Goal: Transaction & Acquisition: Obtain resource

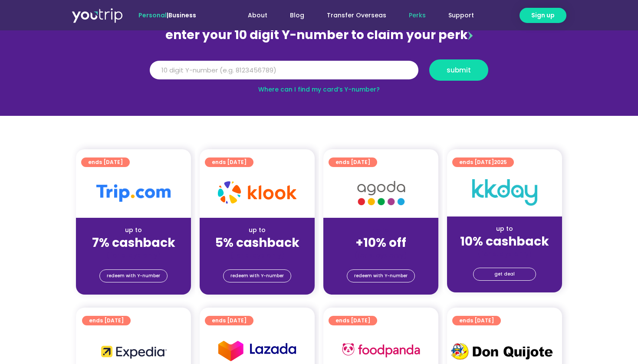
scroll to position [97, 0]
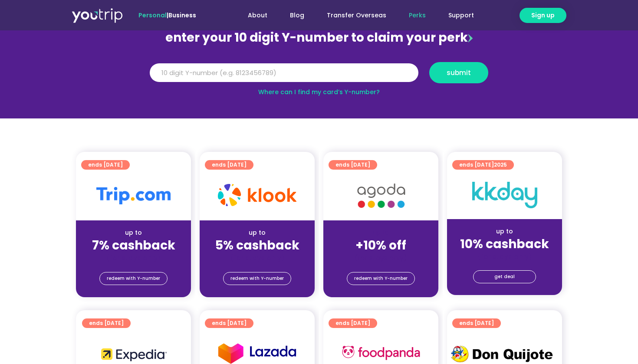
click at [358, 95] on link "Where can I find my card’s Y-number?" at bounding box center [319, 92] width 122 height 9
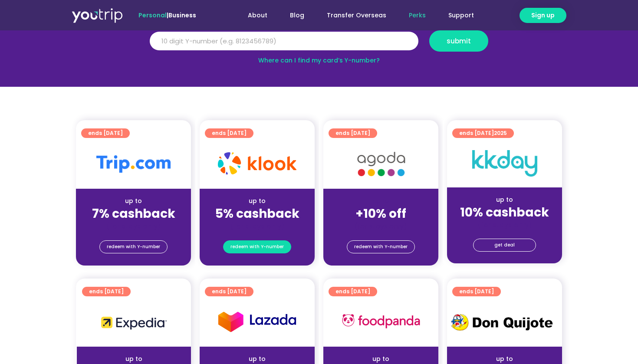
scroll to position [134, 0]
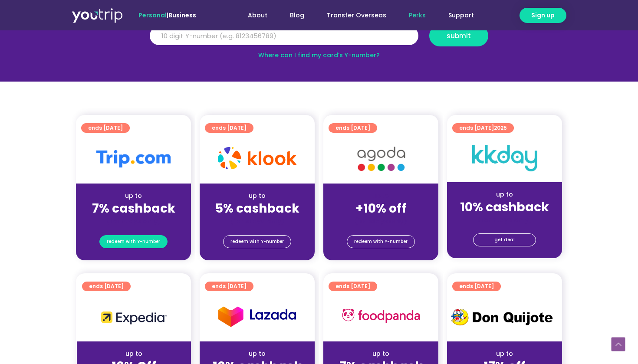
click at [152, 243] on span "redeem with Y-number" at bounding box center [133, 242] width 53 height 12
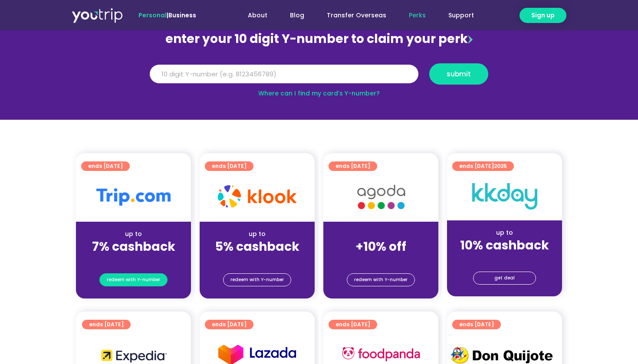
click at [127, 277] on span "redeem with Y-number" at bounding box center [133, 280] width 53 height 12
click at [132, 247] on strong "7% cashback" at bounding box center [133, 246] width 83 height 17
click at [132, 196] on img at bounding box center [133, 196] width 74 height 17
click at [123, 165] on span "ends [DATE]" at bounding box center [105, 167] width 35 height 10
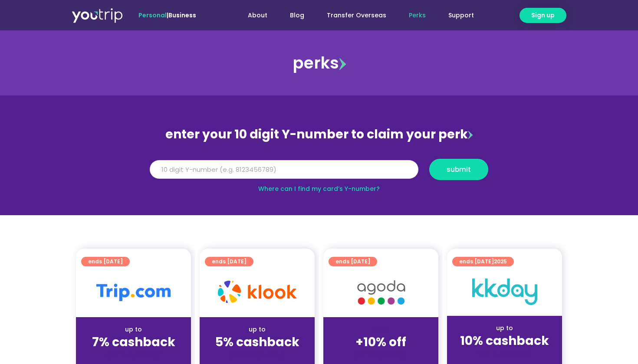
click at [279, 175] on input "Y Number" at bounding box center [284, 169] width 269 height 19
type input "8145302311"
click at [459, 169] on button "submit" at bounding box center [458, 169] width 59 height 21
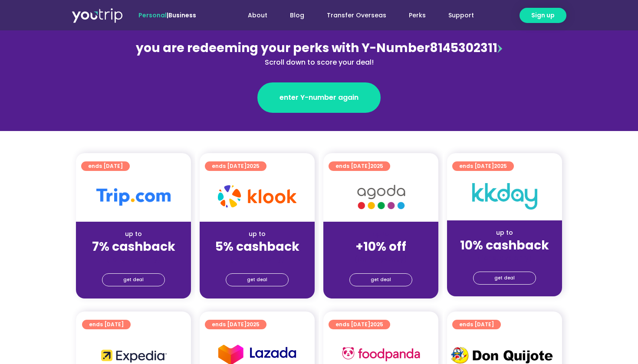
scroll to position [107, 0]
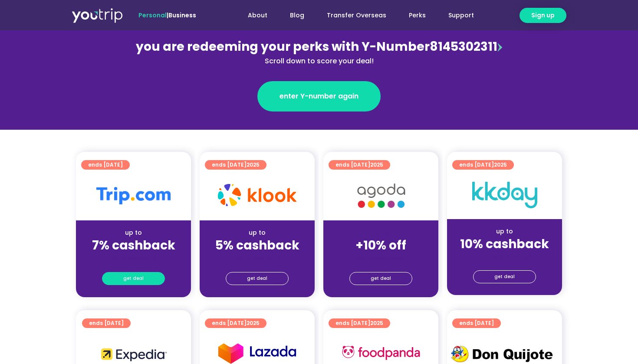
click at [138, 280] on span "get deal" at bounding box center [133, 279] width 20 height 12
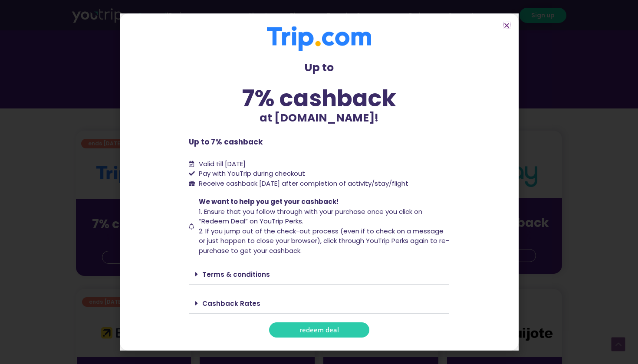
scroll to position [140, 0]
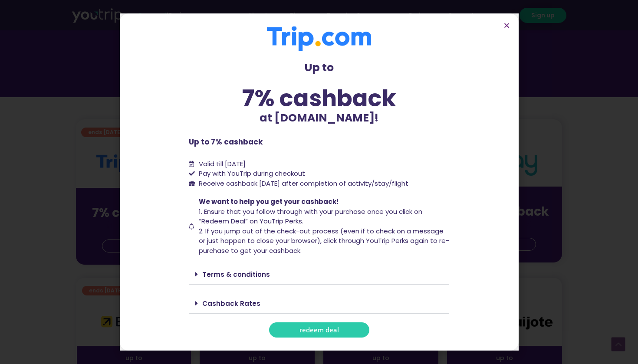
click at [215, 273] on link "Terms & conditions" at bounding box center [236, 274] width 68 height 9
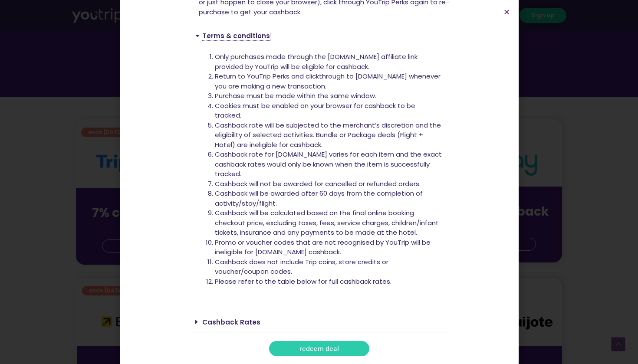
scroll to position [155, 0]
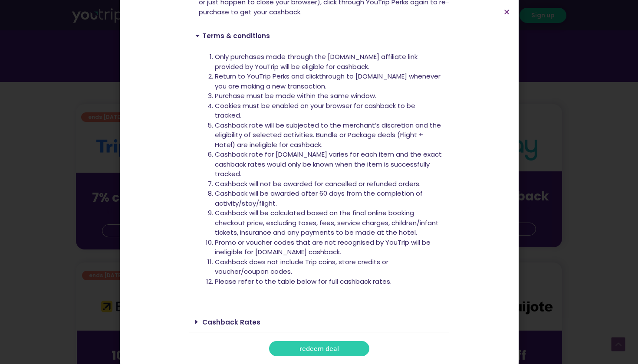
click at [240, 318] on link "Cashback Rates" at bounding box center [231, 322] width 58 height 9
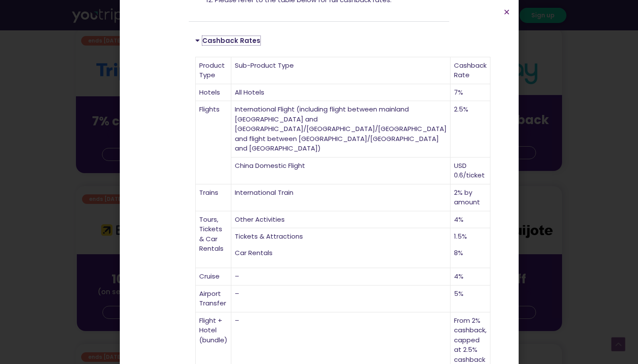
scroll to position [246, 0]
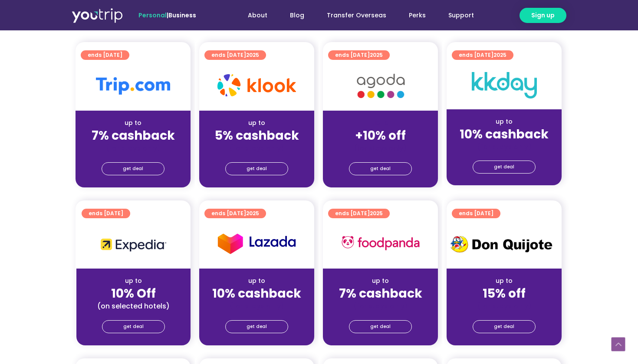
scroll to position [197, 0]
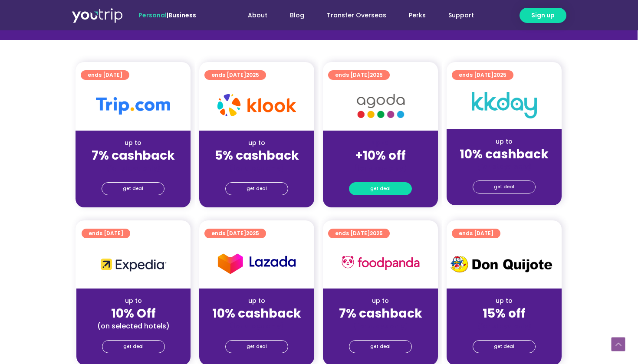
click at [377, 191] on span "get deal" at bounding box center [380, 189] width 20 height 12
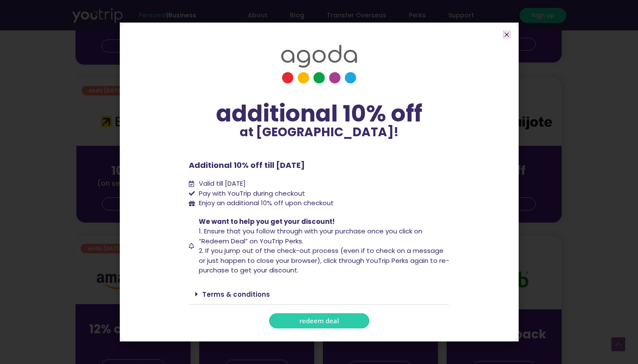
scroll to position [343, 0]
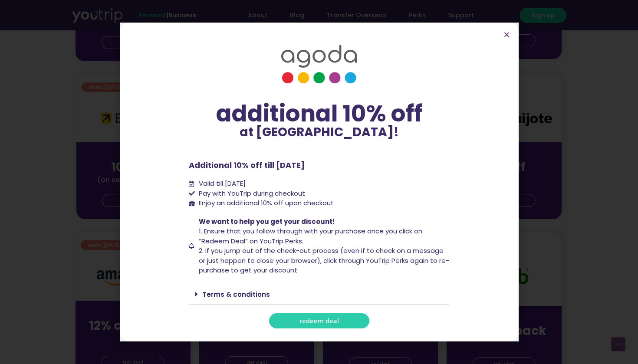
click at [237, 294] on link "Terms & conditions" at bounding box center [236, 294] width 68 height 9
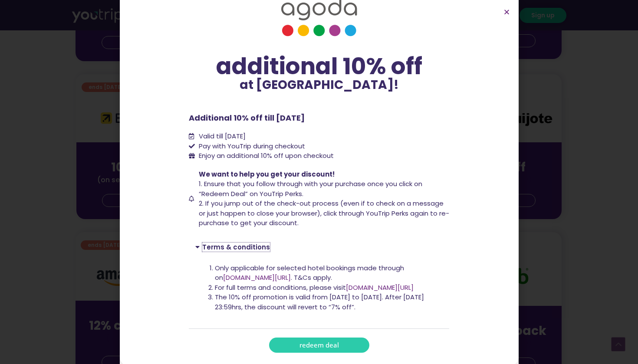
scroll to position [24, 0]
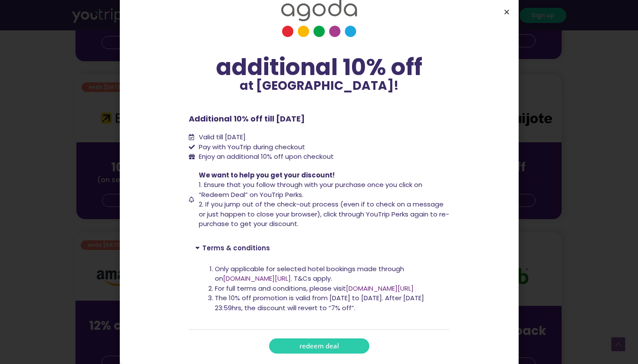
click at [508, 11] on icon "Close" at bounding box center [507, 12] width 7 height 7
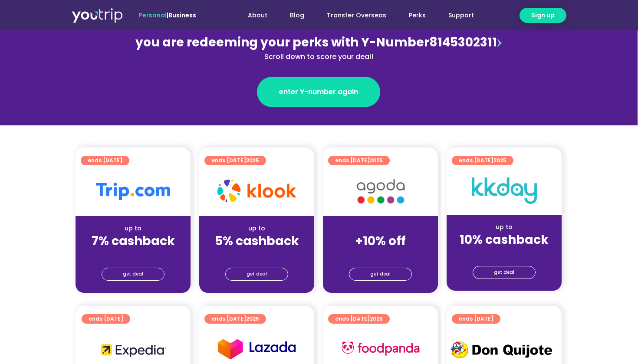
scroll to position [129, 0]
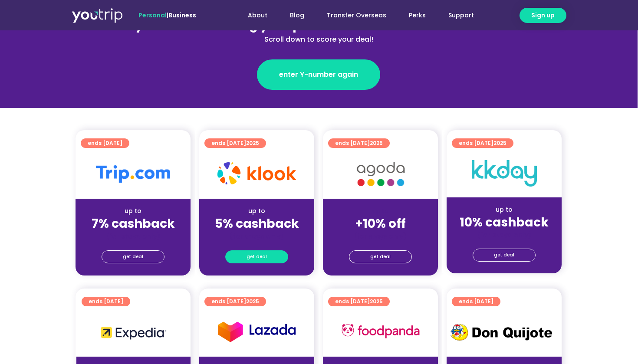
click at [255, 256] on span "get deal" at bounding box center [257, 257] width 20 height 12
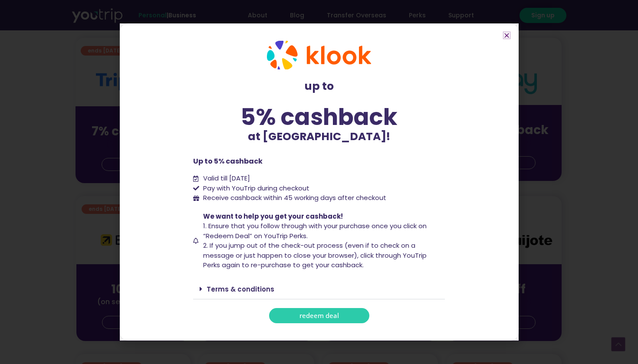
scroll to position [226, 0]
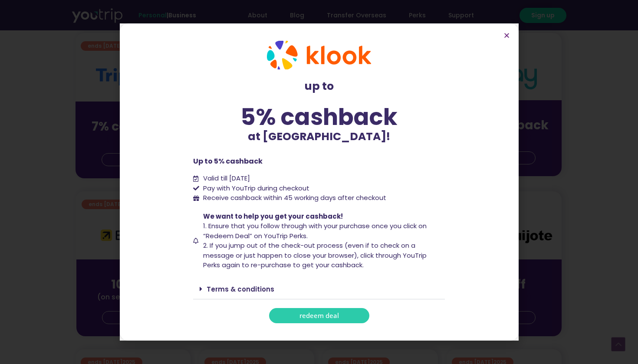
click at [251, 291] on link "Terms & conditions" at bounding box center [241, 289] width 68 height 9
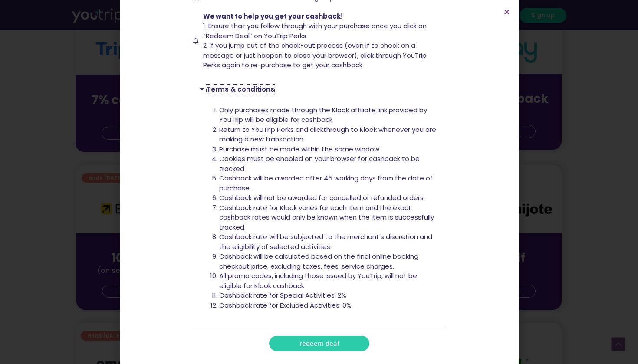
scroll to position [176, 0]
click at [102, 128] on div "up to 5% cashback at Klook! up to 5% cashback at Klook! Up to 5% cashback Valid…" at bounding box center [319, 182] width 638 height 364
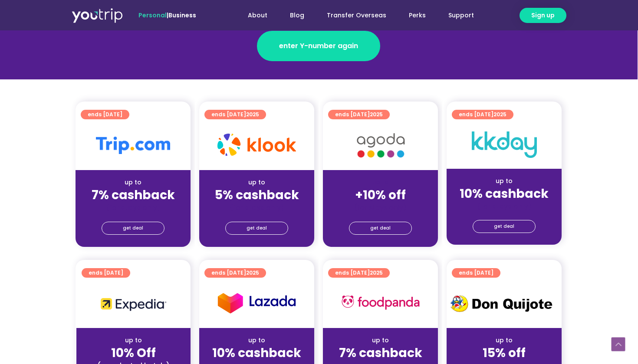
scroll to position [152, 0]
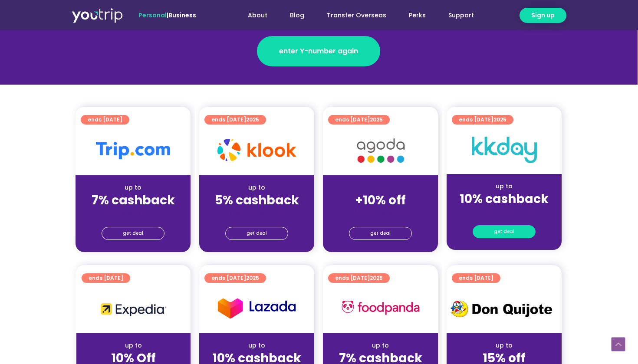
click at [512, 231] on span "get deal" at bounding box center [504, 232] width 20 height 12
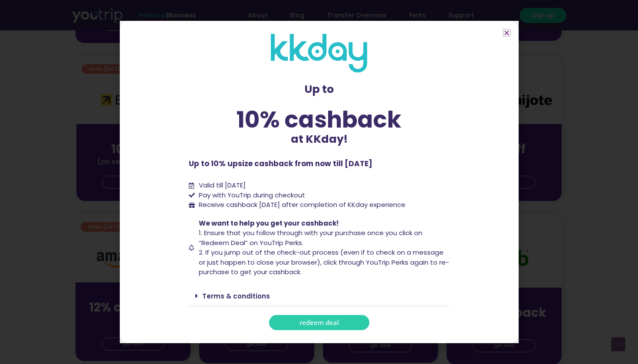
scroll to position [374, 0]
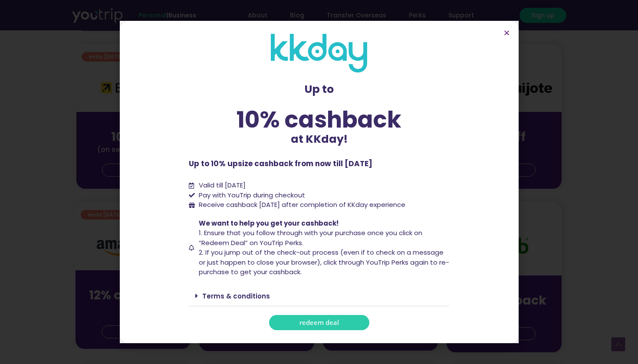
click at [246, 293] on link "Terms & conditions" at bounding box center [236, 296] width 68 height 9
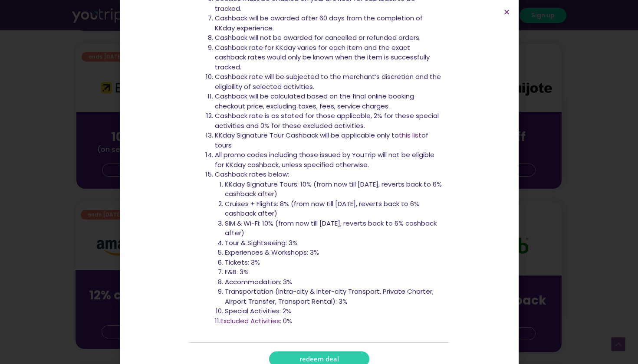
scroll to position [385, 0]
click at [300, 356] on span "redeem deal" at bounding box center [320, 359] width 40 height 7
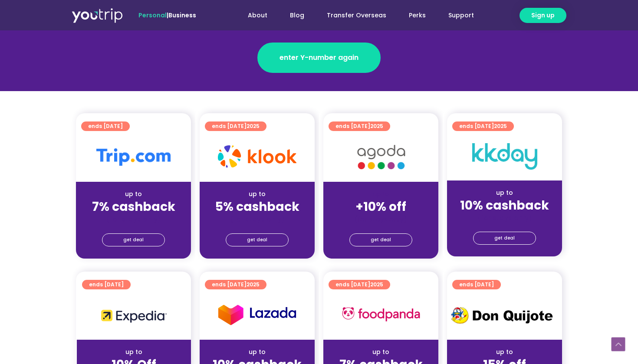
scroll to position [162, 0]
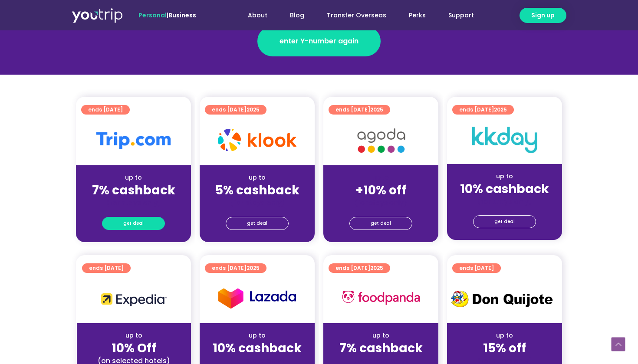
click at [142, 223] on span "get deal" at bounding box center [133, 224] width 20 height 12
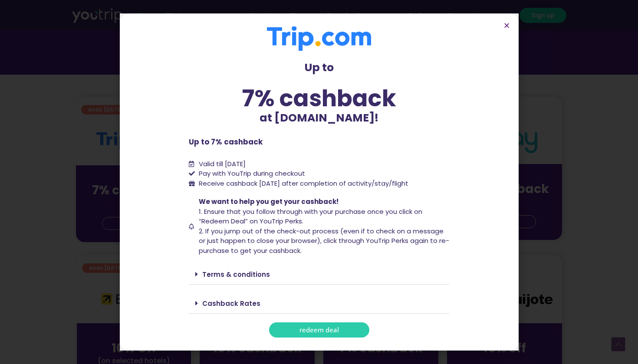
click at [324, 334] on link "redeem deal" at bounding box center [319, 330] width 100 height 15
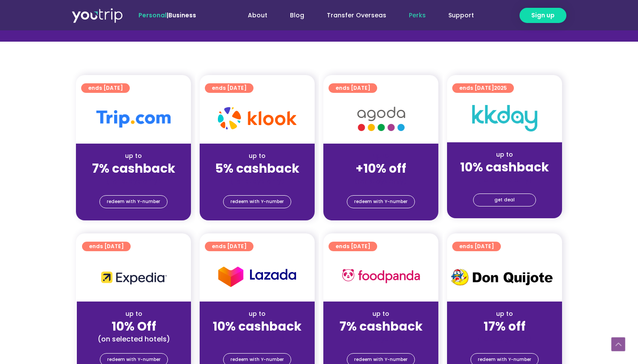
scroll to position [303, 0]
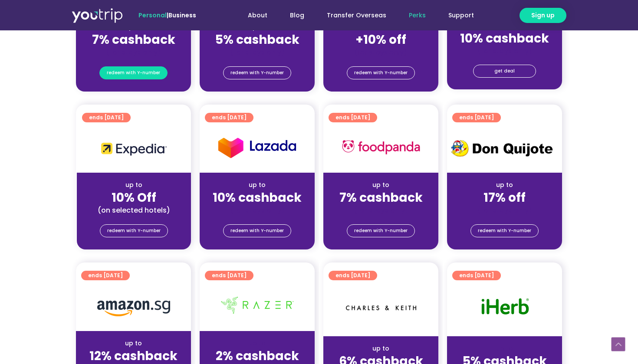
click at [151, 76] on span "redeem with Y-number" at bounding box center [133, 73] width 53 height 12
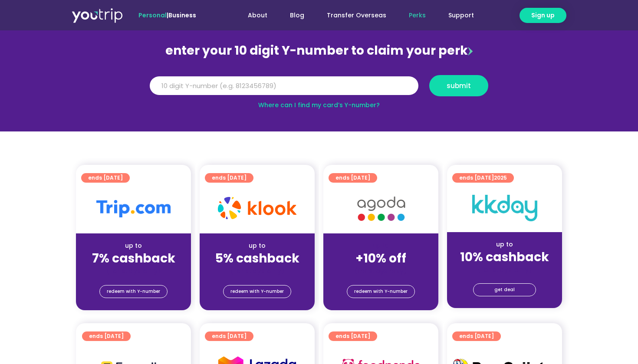
scroll to position [106, 0]
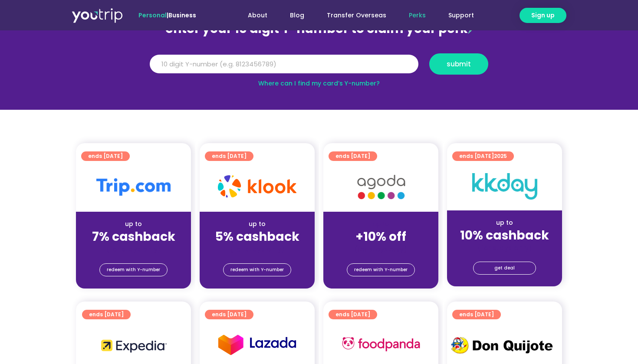
click at [147, 219] on div "up to 7% cashback (for stays only)" at bounding box center [133, 233] width 115 height 42
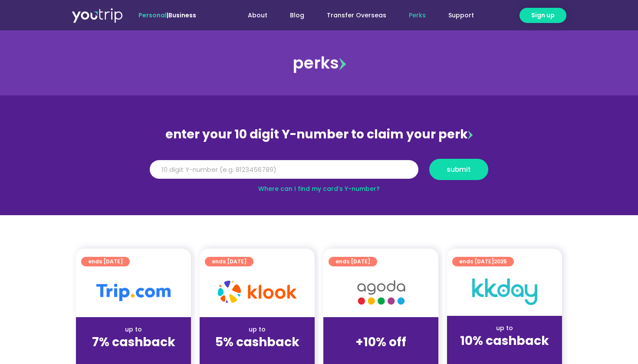
scroll to position [0, 0]
